Goal: Task Accomplishment & Management: Manage account settings

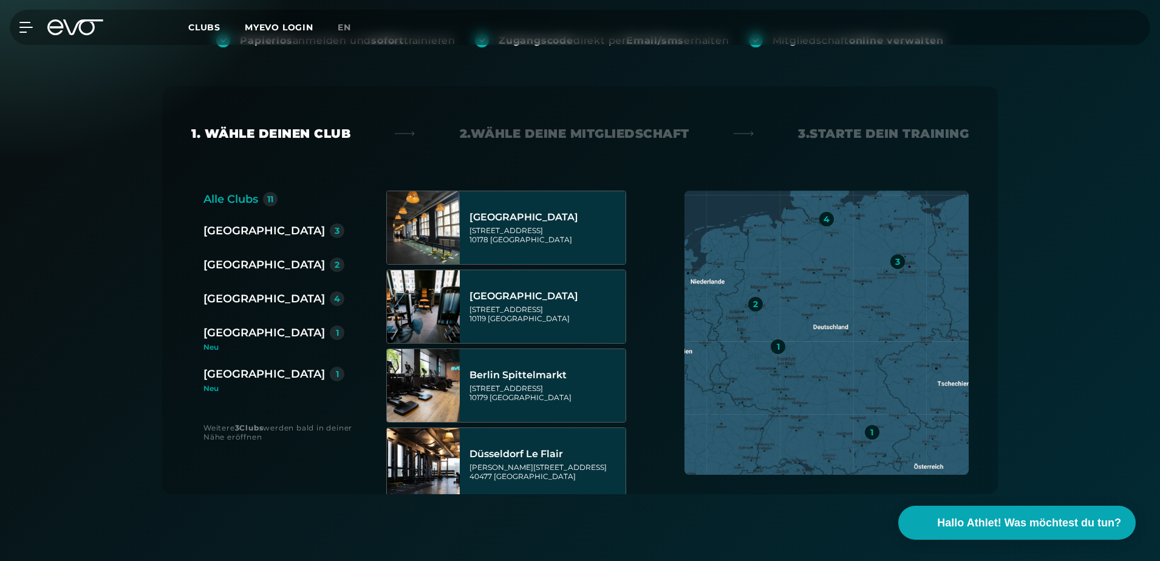
click at [248, 300] on div "[GEOGRAPHIC_DATA]" at bounding box center [263, 298] width 121 height 17
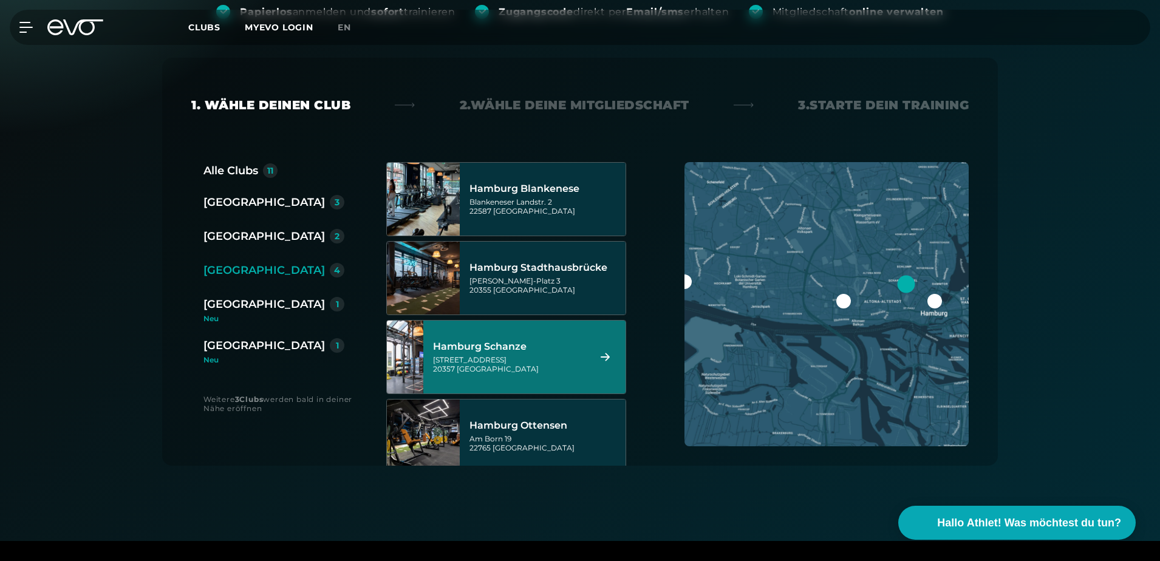
scroll to position [121, 0]
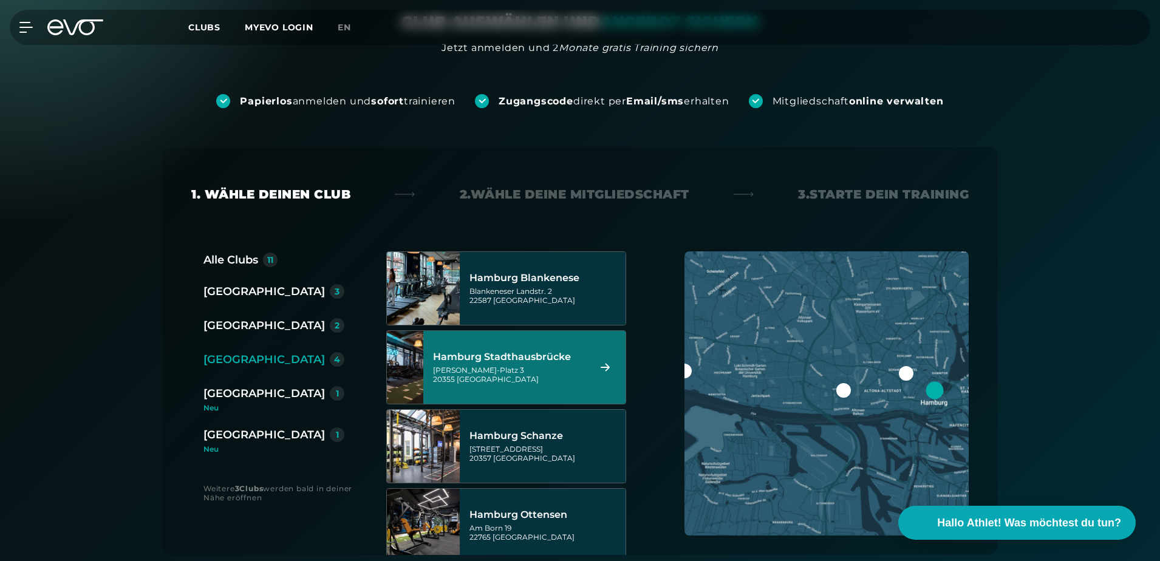
click at [568, 350] on div "Hamburg Stadthausbrücke Axel-Springer-Platz 3 20355 Hamburg" at bounding box center [509, 367] width 152 height 53
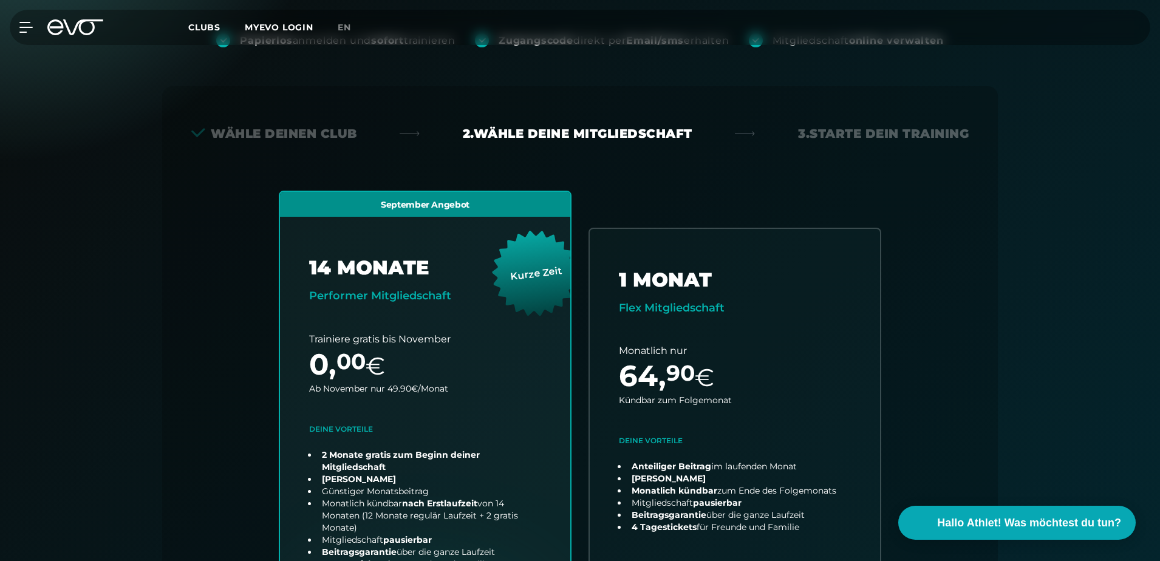
scroll to position [268, 0]
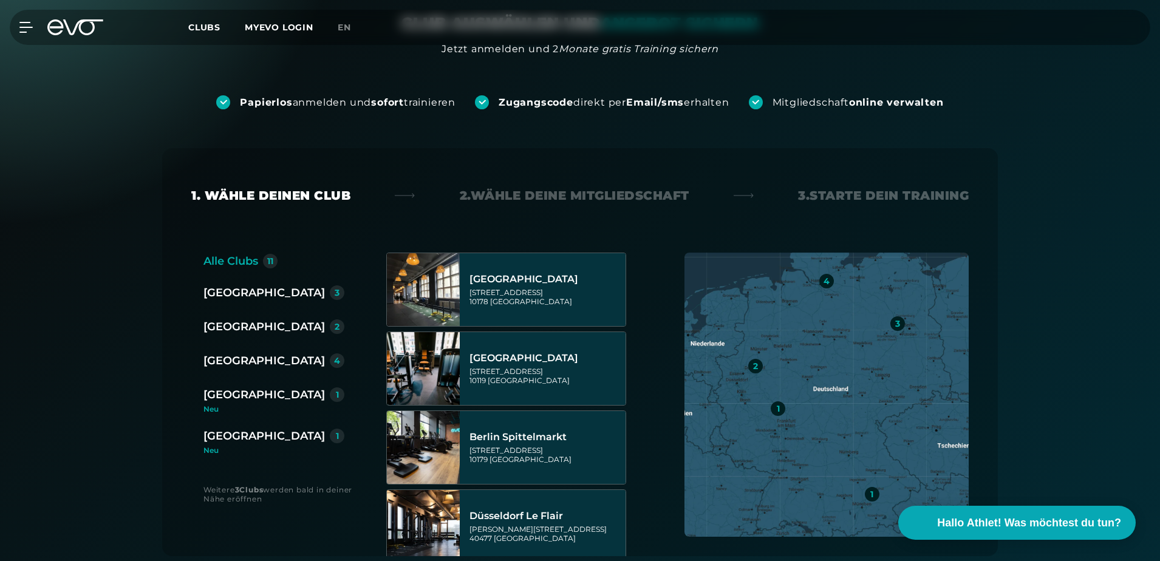
scroll to position [121, 0]
click at [244, 359] on div "[GEOGRAPHIC_DATA]" at bounding box center [263, 359] width 121 height 17
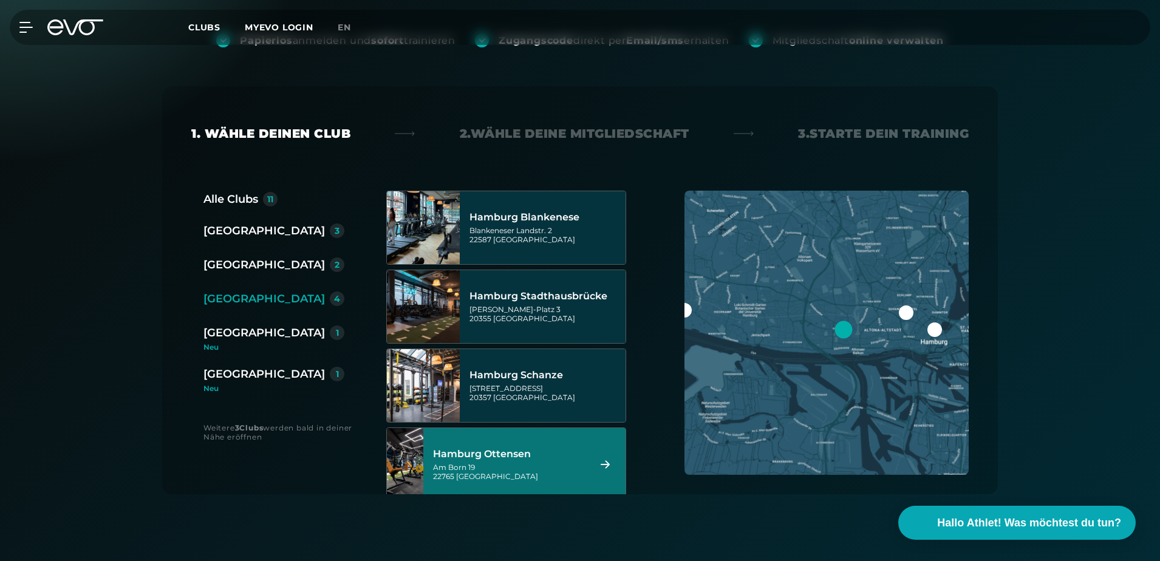
click at [521, 448] on div "Hamburg Ottensen" at bounding box center [509, 454] width 152 height 12
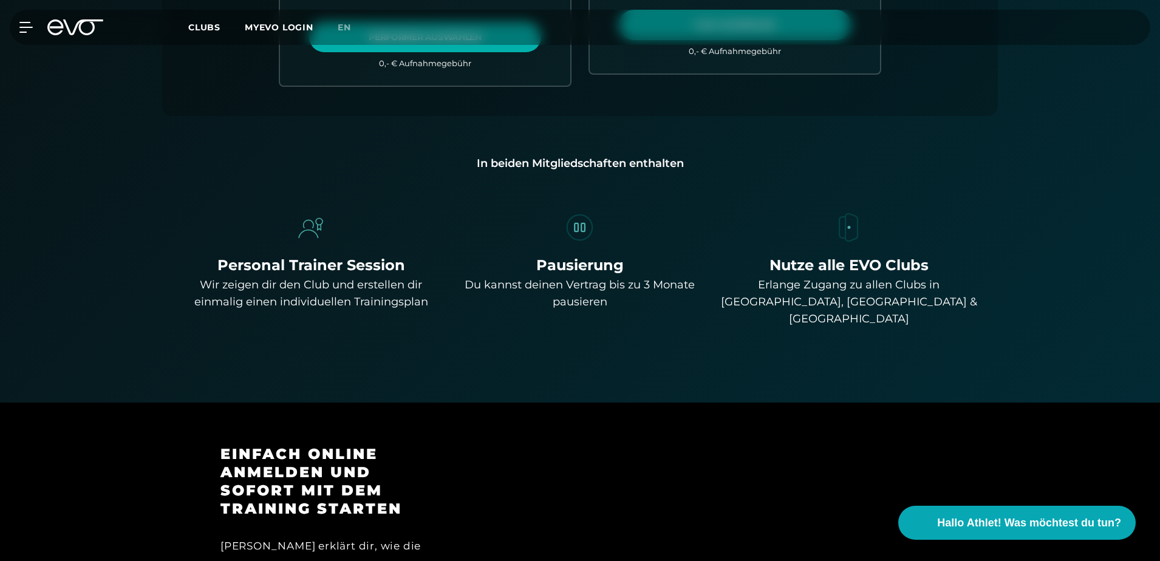
scroll to position [754, 0]
